Goal: Check status: Check status

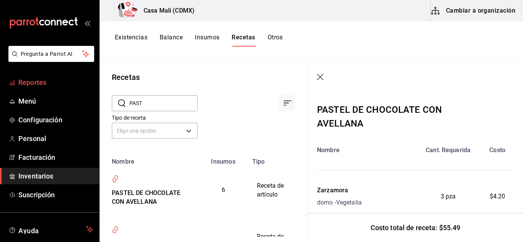
click at [38, 81] on span "Reportes" at bounding box center [55, 82] width 75 height 10
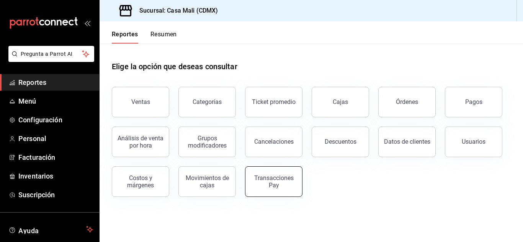
click at [279, 179] on div "Transacciones Pay" at bounding box center [273, 182] width 47 height 15
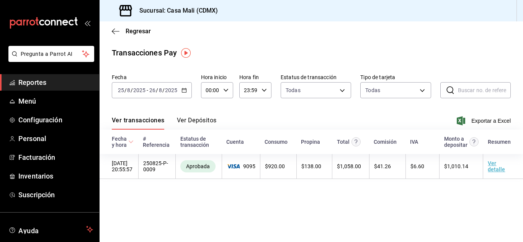
click at [203, 121] on button "Ver Depósitos" at bounding box center [197, 123] width 40 height 13
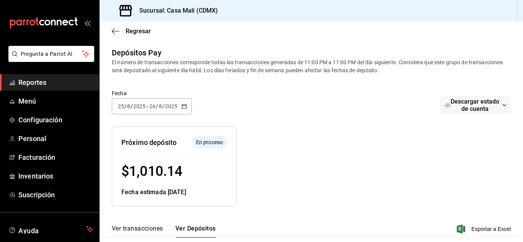
click at [188, 105] on div "[DATE] [DATE] - [DATE] [DATE]" at bounding box center [152, 106] width 80 height 16
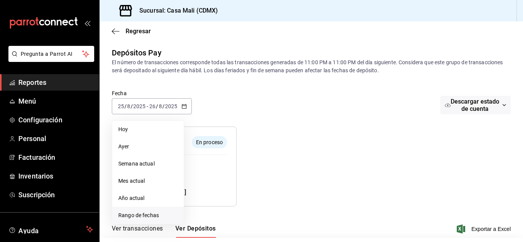
click at [138, 217] on span "Rango de fechas" at bounding box center [147, 216] width 59 height 8
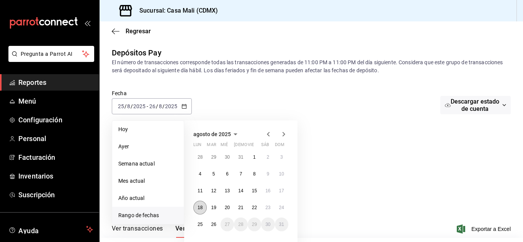
click at [202, 208] on abbr "18" at bounding box center [200, 207] width 5 height 5
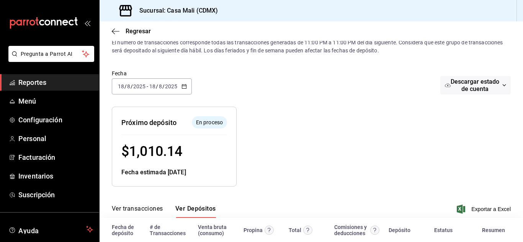
scroll to position [58, 0]
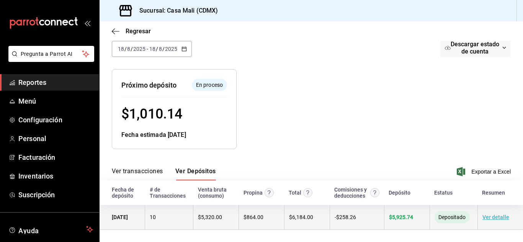
click at [400, 217] on span "$ 5,925.74" at bounding box center [401, 217] width 24 height 6
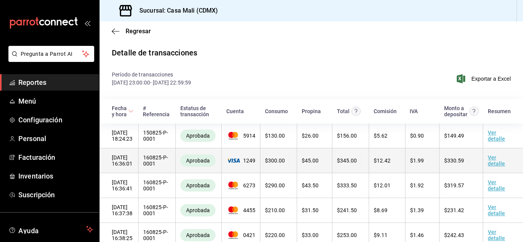
click at [363, 170] on td "$ 345.00" at bounding box center [350, 161] width 37 height 25
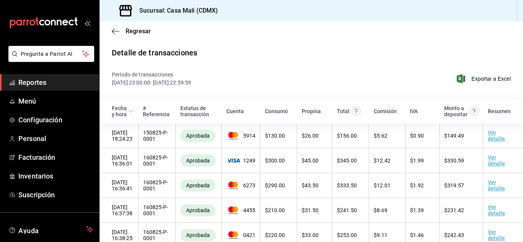
click at [43, 82] on span "Reportes" at bounding box center [55, 82] width 75 height 10
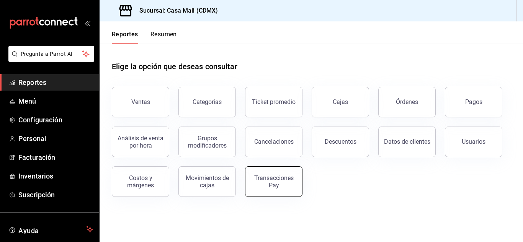
click at [276, 182] on div "Transacciones Pay" at bounding box center [273, 182] width 47 height 15
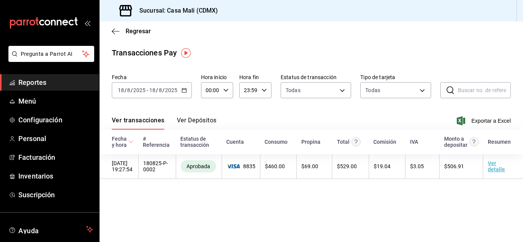
click at [183, 92] on icon "button" at bounding box center [183, 90] width 5 height 5
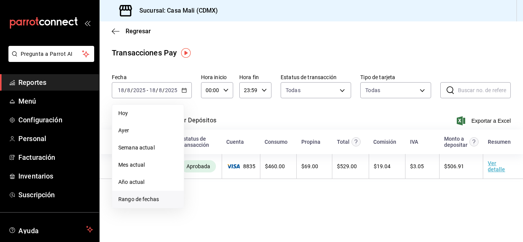
click at [145, 199] on span "Rango de fechas" at bounding box center [147, 200] width 59 height 8
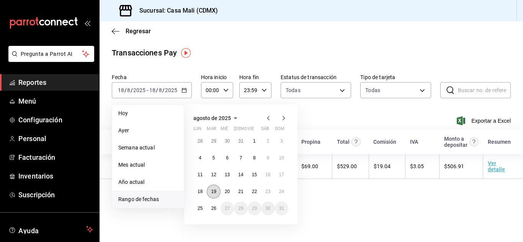
click at [217, 193] on button "19" at bounding box center [213, 192] width 13 height 14
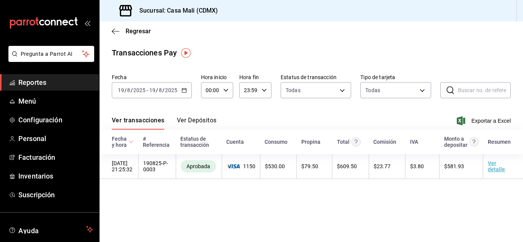
click at [184, 91] on icon "button" at bounding box center [183, 90] width 5 height 5
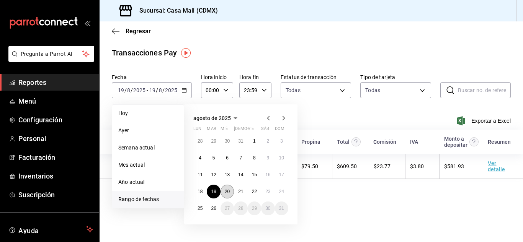
click at [226, 193] on abbr "20" at bounding box center [227, 191] width 5 height 5
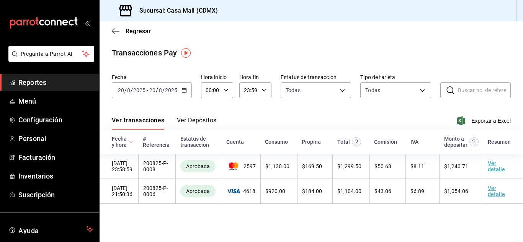
click at [196, 121] on button "Ver Depósitos" at bounding box center [197, 123] width 40 height 13
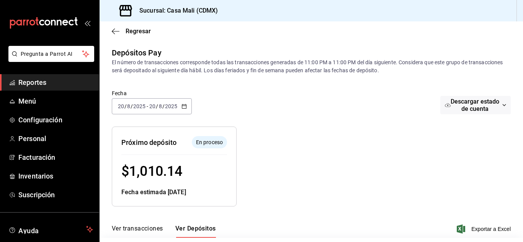
click at [184, 105] on icon "button" at bounding box center [183, 106] width 5 height 5
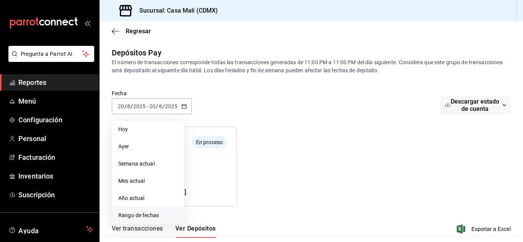
click at [138, 216] on span "Rango de fechas" at bounding box center [147, 216] width 59 height 8
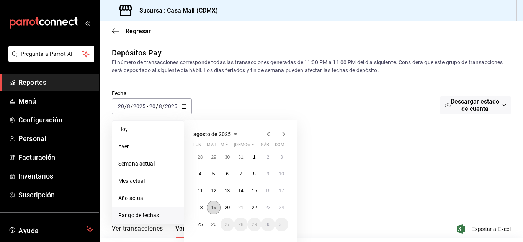
click at [215, 208] on abbr "19" at bounding box center [213, 207] width 5 height 5
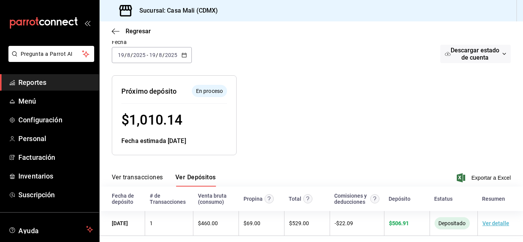
scroll to position [58, 0]
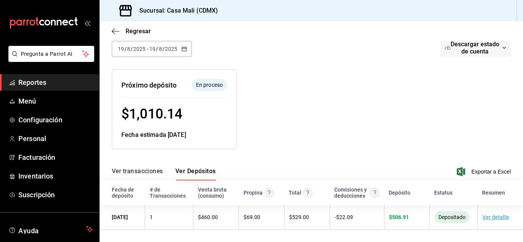
click at [196, 171] on button "Ver Depósitos" at bounding box center [195, 174] width 41 height 13
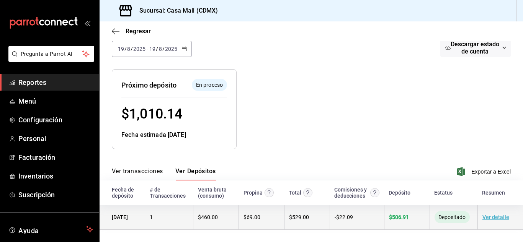
click at [299, 216] on span "$ 529.00" at bounding box center [299, 217] width 20 height 6
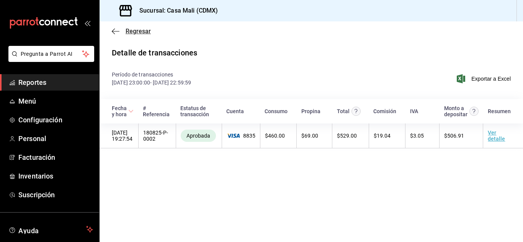
click at [112, 30] on icon "button" at bounding box center [116, 31] width 8 height 7
drag, startPoint x: 40, startPoint y: 86, endPoint x: 53, endPoint y: 77, distance: 15.7
click at [40, 86] on span "Reportes" at bounding box center [55, 82] width 75 height 10
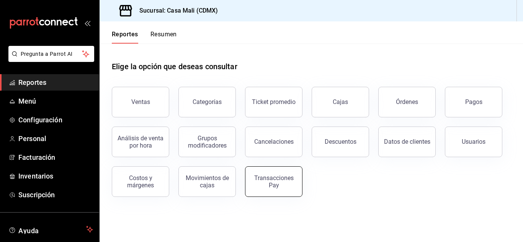
click at [274, 184] on div "Transacciones Pay" at bounding box center [273, 182] width 47 height 15
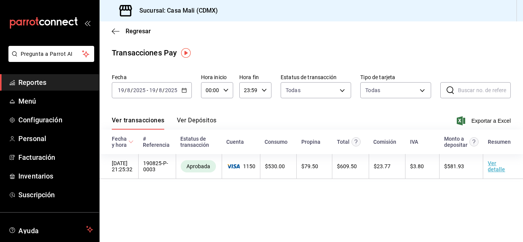
click at [206, 118] on button "Ver Depósitos" at bounding box center [197, 123] width 40 height 13
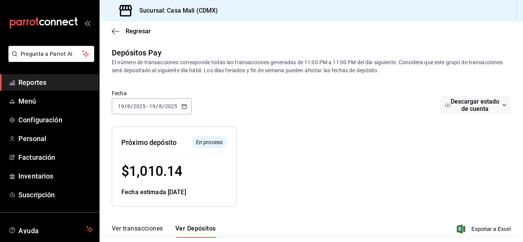
click at [185, 105] on icon "button" at bounding box center [183, 106] width 5 height 5
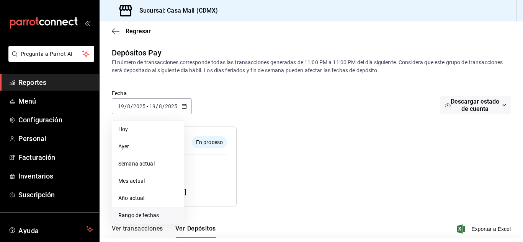
click at [133, 214] on span "Rango de fechas" at bounding box center [147, 216] width 59 height 8
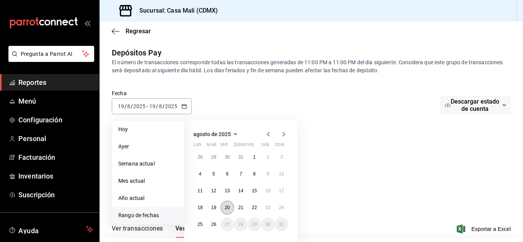
click at [226, 209] on abbr "20" at bounding box center [227, 207] width 5 height 5
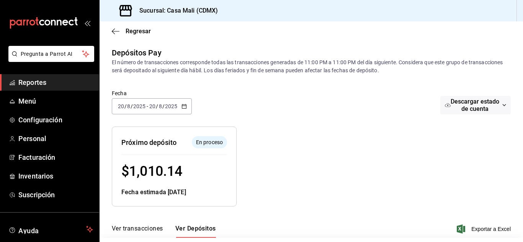
scroll to position [58, 0]
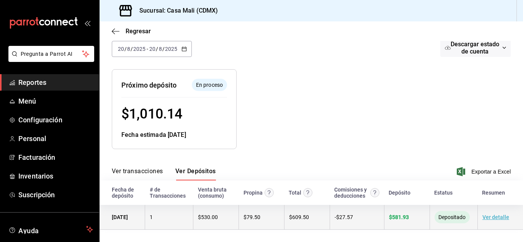
click at [392, 219] on span "$ 581.93" at bounding box center [399, 217] width 20 height 6
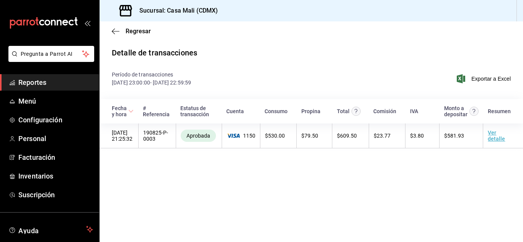
drag, startPoint x: 33, startPoint y: 85, endPoint x: 64, endPoint y: 85, distance: 31.0
click at [33, 85] on span "Reportes" at bounding box center [55, 82] width 75 height 10
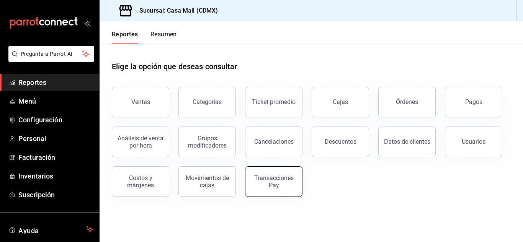
click at [267, 181] on div "Transacciones Pay" at bounding box center [273, 182] width 47 height 15
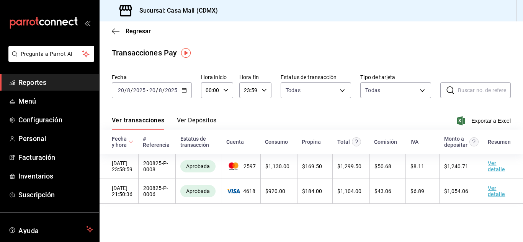
click at [199, 121] on button "Ver Depósitos" at bounding box center [197, 123] width 40 height 13
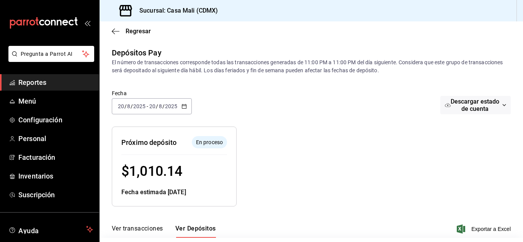
click at [186, 107] on icon "button" at bounding box center [183, 106] width 5 height 5
click at [136, 227] on button "Ver transacciones" at bounding box center [137, 231] width 51 height 13
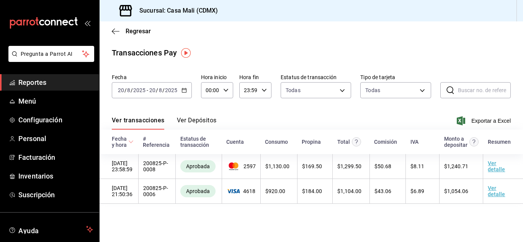
click at [183, 89] on \(Stroke\) "button" at bounding box center [184, 90] width 5 height 4
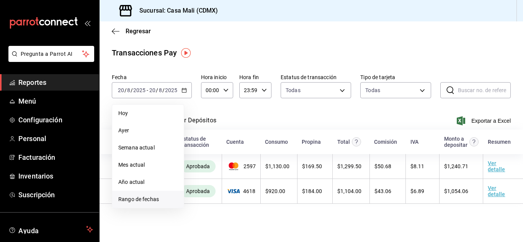
click at [132, 199] on span "Rango de fechas" at bounding box center [147, 200] width 59 height 8
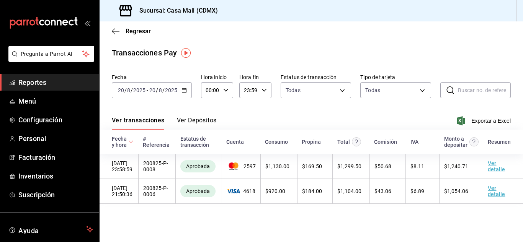
click at [206, 52] on div "Transacciones Pay" at bounding box center [311, 52] width 399 height 11
click at [196, 121] on button "Ver Depósitos" at bounding box center [197, 123] width 40 height 13
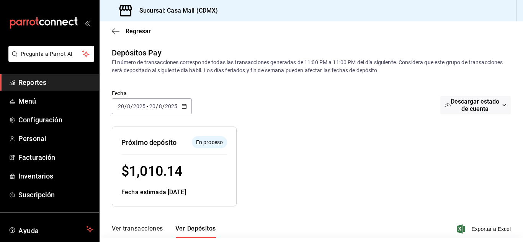
click at [185, 107] on icon "button" at bounding box center [183, 106] width 5 height 5
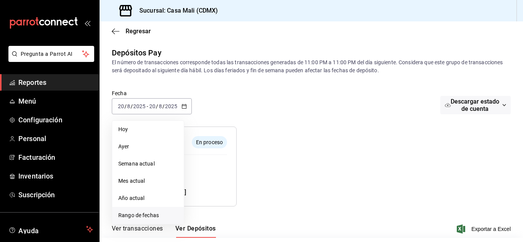
click at [142, 213] on span "Rango de fechas" at bounding box center [147, 216] width 59 height 8
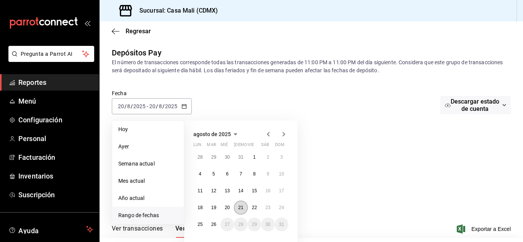
click at [239, 206] on abbr "21" at bounding box center [240, 207] width 5 height 5
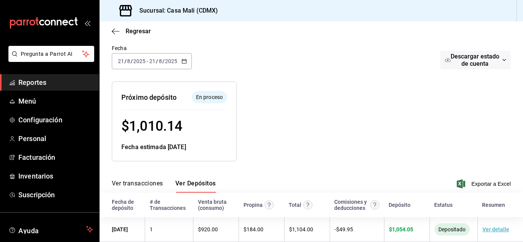
scroll to position [58, 0]
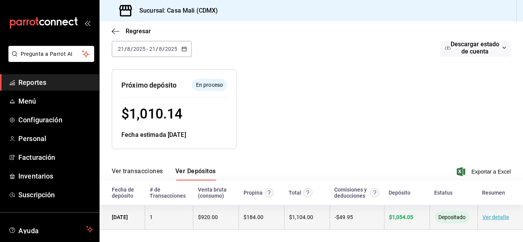
click at [394, 217] on span "$ 1,054.05" at bounding box center [401, 217] width 24 height 6
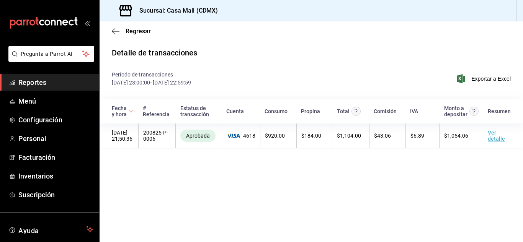
drag, startPoint x: 54, startPoint y: 82, endPoint x: 71, endPoint y: 86, distance: 17.7
click at [54, 82] on span "Reportes" at bounding box center [55, 82] width 75 height 10
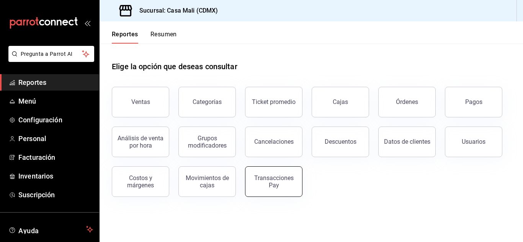
click at [269, 185] on div "Transacciones Pay" at bounding box center [273, 182] width 47 height 15
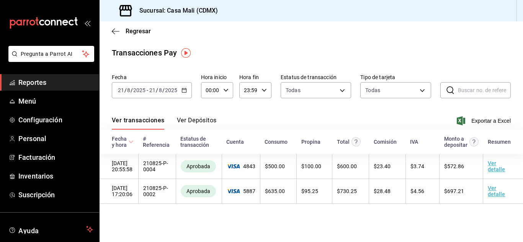
click at [200, 119] on button "Ver Depósitos" at bounding box center [197, 123] width 40 height 13
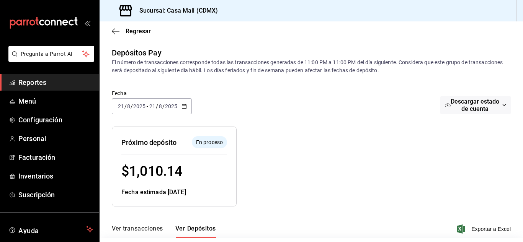
click at [182, 106] on \(Stroke\) "button" at bounding box center [184, 107] width 5 height 4
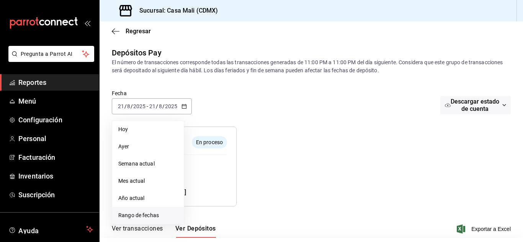
click at [131, 214] on span "Rango de fechas" at bounding box center [147, 216] width 59 height 8
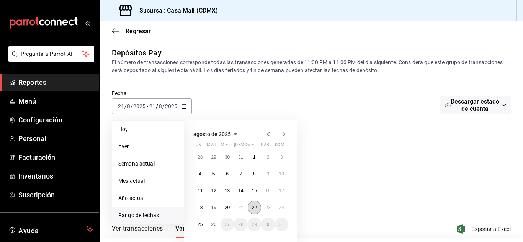
click at [250, 206] on button "22" at bounding box center [254, 208] width 13 height 14
click at [251, 207] on button "22" at bounding box center [254, 208] width 13 height 14
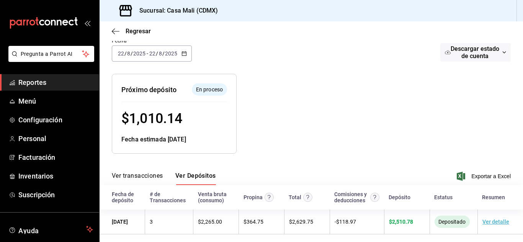
scroll to position [58, 0]
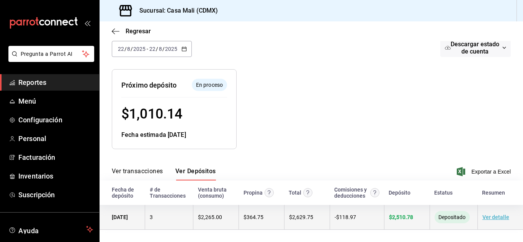
click at [392, 216] on span "$ 2,510.78" at bounding box center [401, 217] width 24 height 6
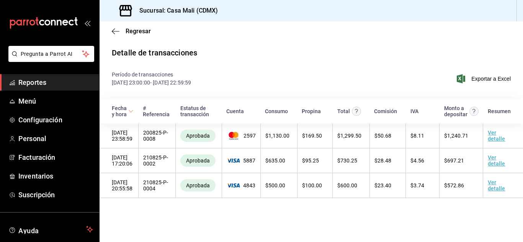
drag, startPoint x: 34, startPoint y: 83, endPoint x: 41, endPoint y: 84, distance: 7.7
click at [34, 83] on span "Reportes" at bounding box center [55, 82] width 75 height 10
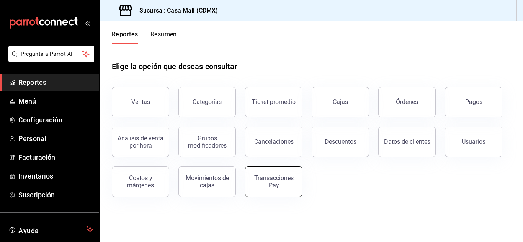
click at [266, 185] on div "Transacciones Pay" at bounding box center [273, 182] width 47 height 15
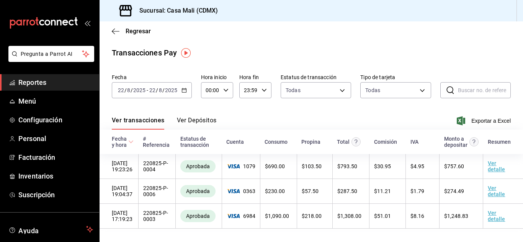
click at [182, 90] on \(Stroke\) "button" at bounding box center [184, 90] width 4 height 0
click at [179, 122] on button "Ver Depósitos" at bounding box center [197, 123] width 40 height 13
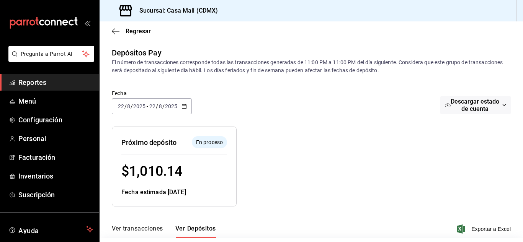
click at [184, 110] on div "[DATE] [DATE] - [DATE] [DATE]" at bounding box center [152, 106] width 80 height 16
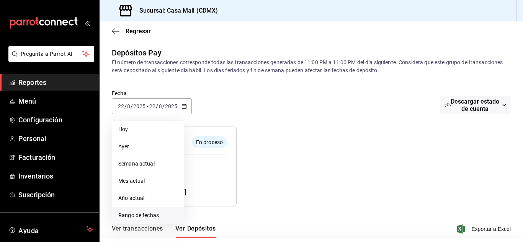
click at [135, 214] on span "Rango de fechas" at bounding box center [147, 216] width 59 height 8
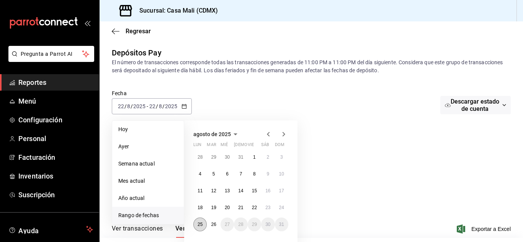
click at [201, 224] on abbr "25" at bounding box center [200, 224] width 5 height 5
click at [200, 224] on abbr "25" at bounding box center [200, 224] width 5 height 5
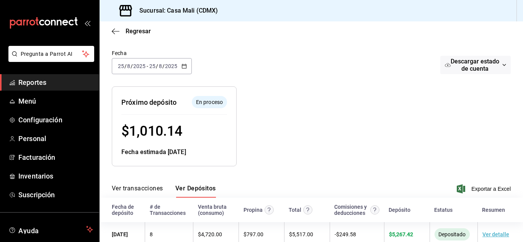
scroll to position [58, 0]
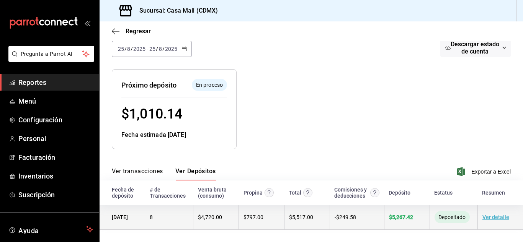
click at [394, 217] on span "$ 5,267.42" at bounding box center [401, 217] width 24 height 6
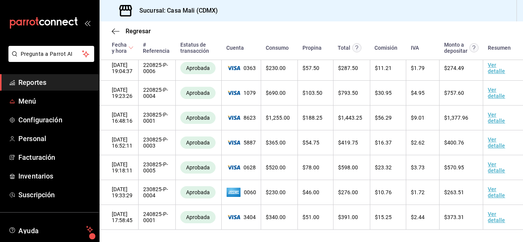
scroll to position [47, 0]
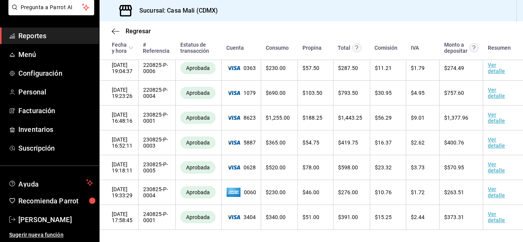
drag, startPoint x: 31, startPoint y: 36, endPoint x: 65, endPoint y: 44, distance: 34.7
click at [31, 36] on span "Reportes" at bounding box center [55, 36] width 75 height 10
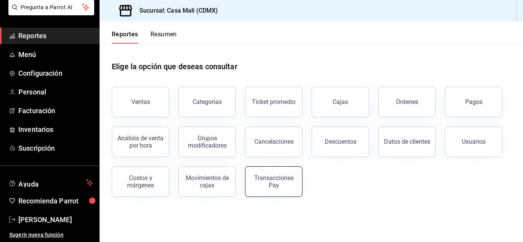
click at [266, 185] on div "Transacciones Pay" at bounding box center [273, 182] width 47 height 15
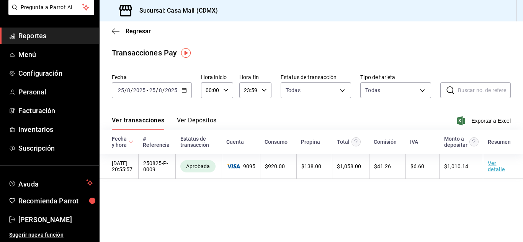
click at [183, 92] on \(Stroke\) "button" at bounding box center [184, 90] width 5 height 4
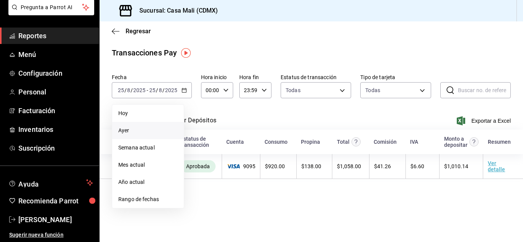
click at [126, 127] on span "Ayer" at bounding box center [147, 131] width 59 height 8
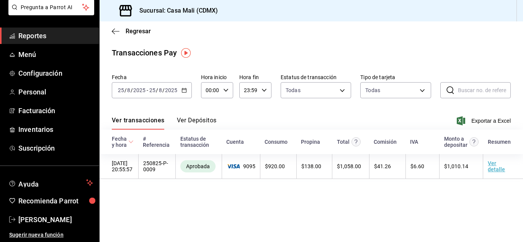
click at [212, 123] on button "Ver Depósitos" at bounding box center [197, 123] width 40 height 13
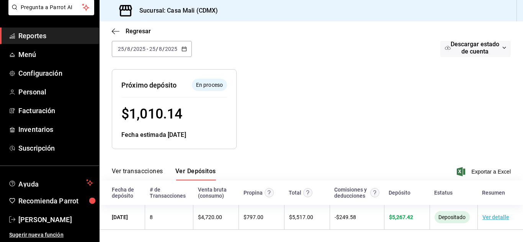
scroll to position [58, 0]
click at [175, 116] on span "$ 1,010.14" at bounding box center [151, 114] width 61 height 16
click at [186, 170] on button "Ver Depósitos" at bounding box center [195, 174] width 41 height 13
click at [43, 33] on span "Reportes" at bounding box center [55, 36] width 75 height 10
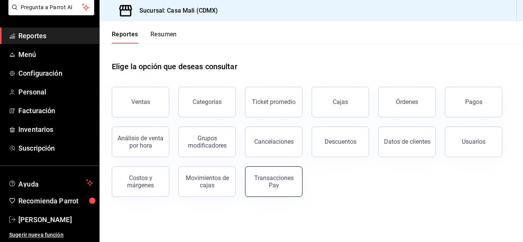
click at [273, 186] on div "Transacciones Pay" at bounding box center [273, 182] width 47 height 15
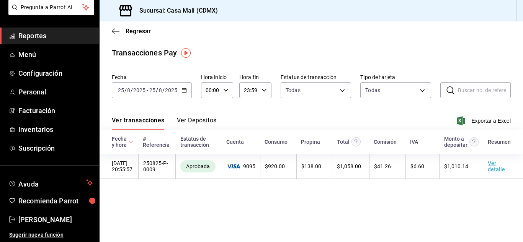
click at [208, 119] on button "Ver Depósitos" at bounding box center [197, 123] width 40 height 13
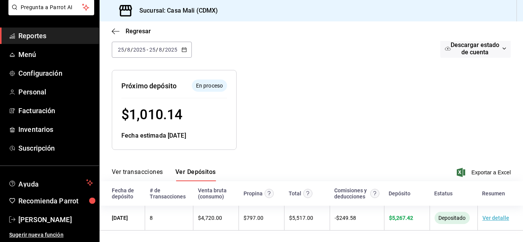
scroll to position [58, 0]
click at [175, 109] on span "$ 1,010.14" at bounding box center [151, 114] width 61 height 16
click at [334, 128] on div at bounding box center [340, 103] width 206 height 92
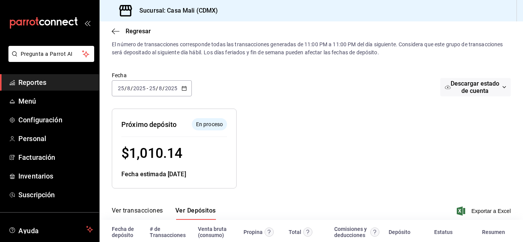
scroll to position [20, 0]
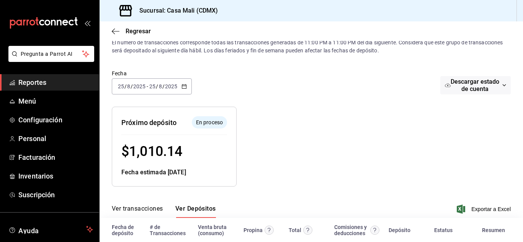
click at [277, 148] on div at bounding box center [340, 141] width 206 height 92
